Goal: Find specific page/section: Find specific page/section

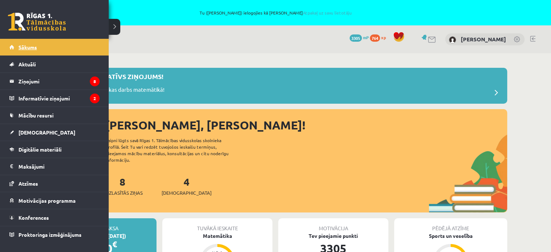
click at [23, 46] on span "Sākums" at bounding box center [27, 47] width 18 height 7
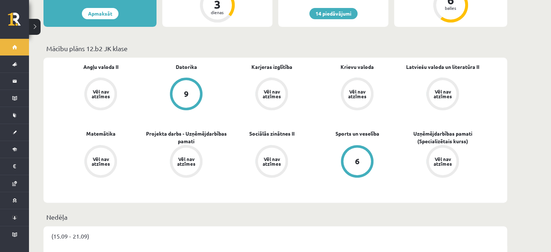
scroll to position [326, 0]
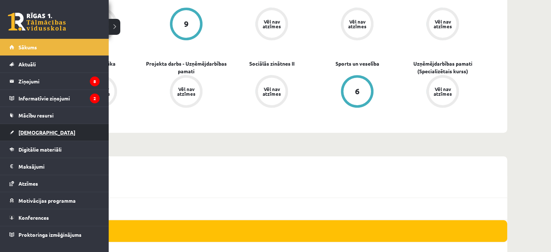
click at [28, 133] on span "[DEMOGRAPHIC_DATA]" at bounding box center [46, 132] width 57 height 7
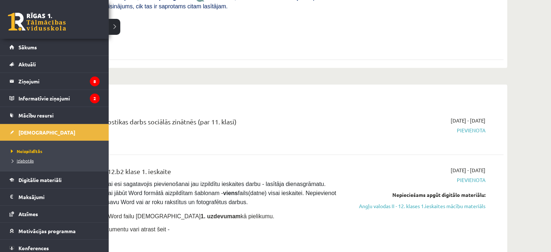
click at [21, 162] on span "Izlabotās" at bounding box center [21, 161] width 25 height 6
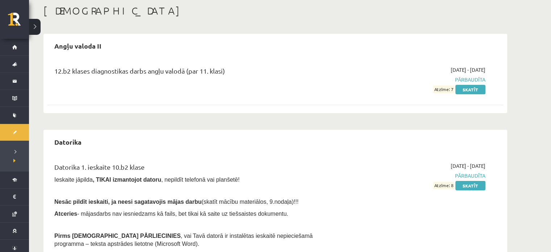
scroll to position [36, 0]
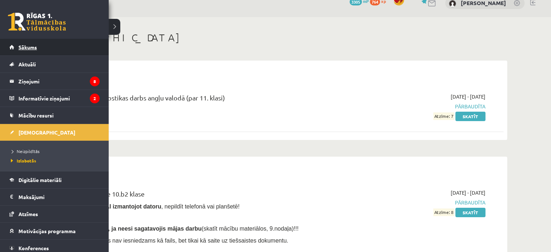
click at [28, 47] on span "Sākums" at bounding box center [27, 47] width 18 height 7
